Goal: Task Accomplishment & Management: Complete application form

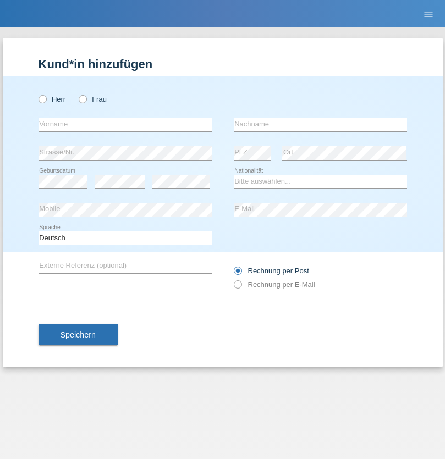
radio input "true"
click at [125, 124] on input "text" at bounding box center [124, 125] width 173 height 14
type input "Ayse"
click at [320, 124] on input "text" at bounding box center [320, 125] width 173 height 14
type input "Aykulteli"
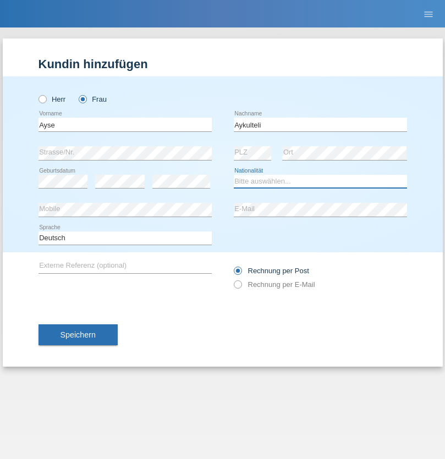
select select "CH"
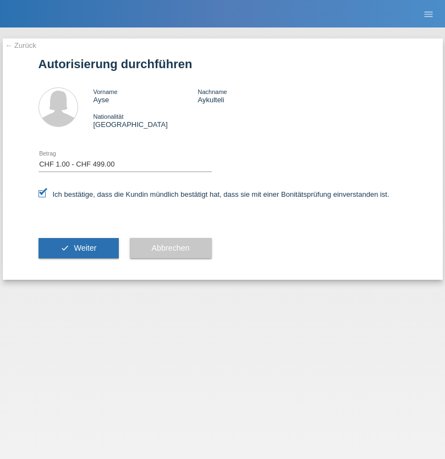
select select "1"
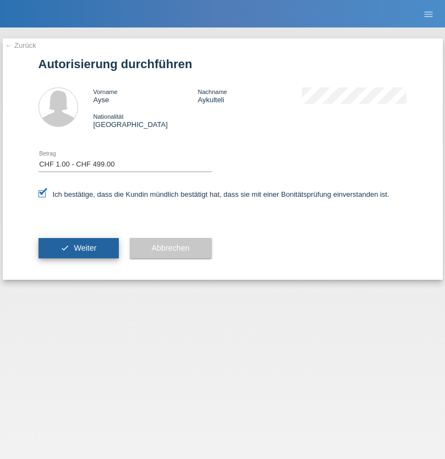
click at [78, 248] on span "Weiter" at bounding box center [85, 248] width 23 height 9
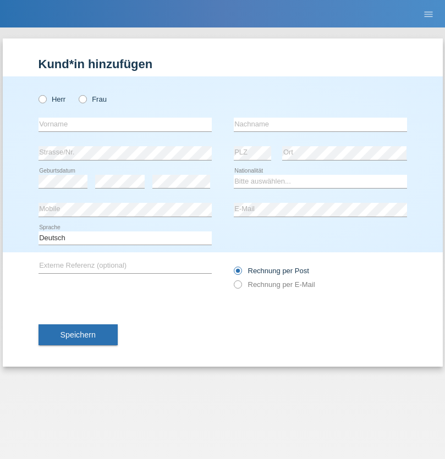
radio input "true"
click at [125, 124] on input "text" at bounding box center [124, 125] width 173 height 14
type input "Kastrati"
click at [320, 124] on input "text" at bounding box center [320, 125] width 173 height 14
type input "Djejlan"
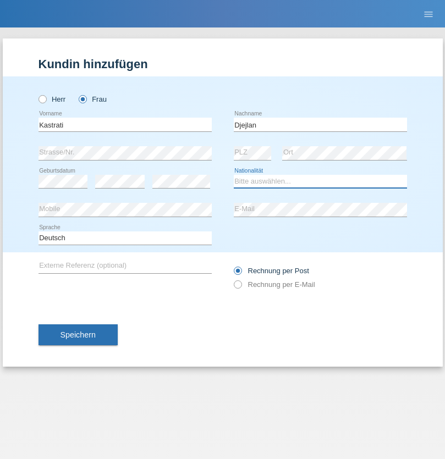
select select "XK"
select select "C"
select select "14"
select select "03"
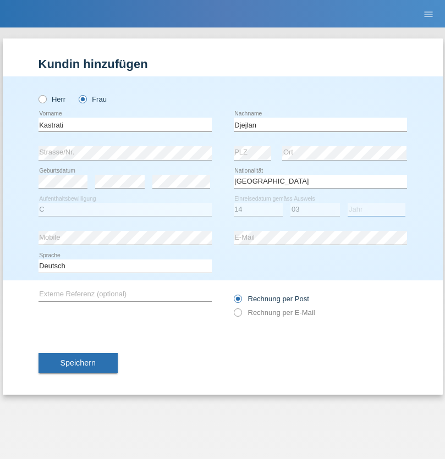
select select "1998"
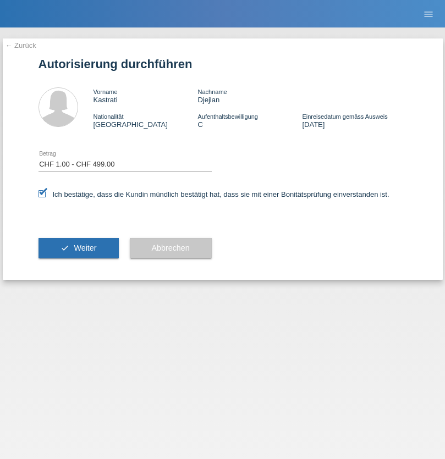
select select "1"
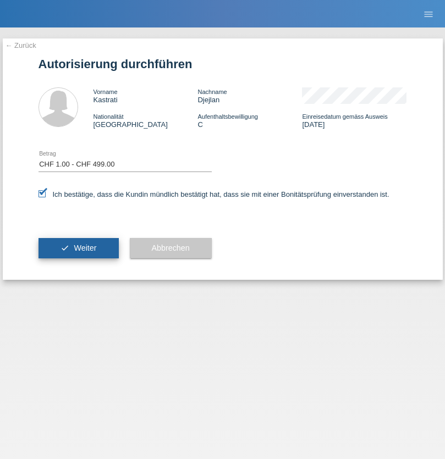
click at [78, 248] on span "Weiter" at bounding box center [85, 248] width 23 height 9
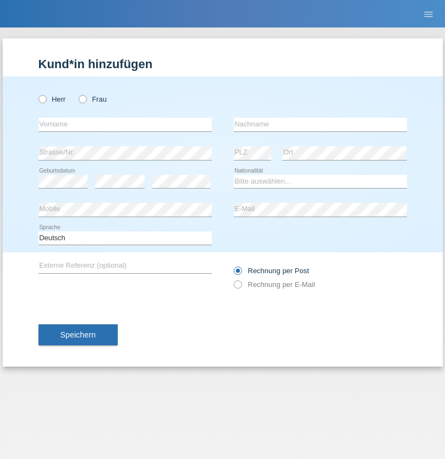
radio input "true"
click at [125, 124] on input "text" at bounding box center [124, 125] width 173 height 14
type input "Kastrati"
click at [320, 124] on input "text" at bounding box center [320, 125] width 173 height 14
type input "[PERSON_NAME]"
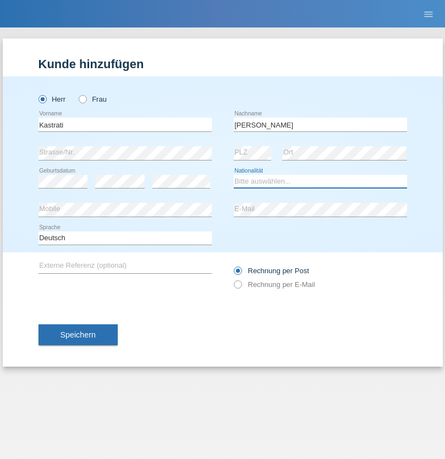
select select "XK"
select select "C"
select select "12"
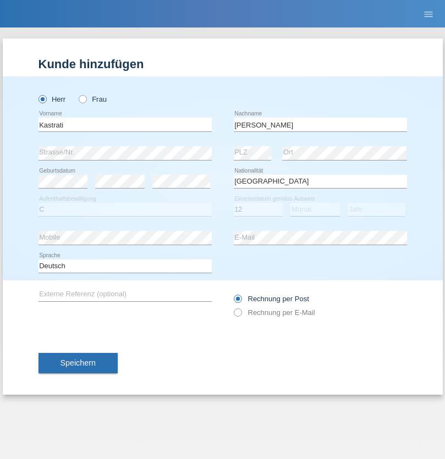
select select "07"
select select "2004"
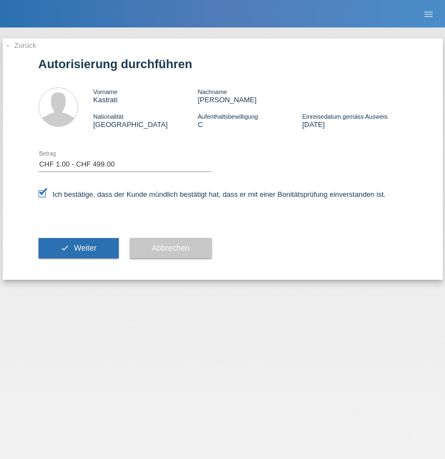
select select "1"
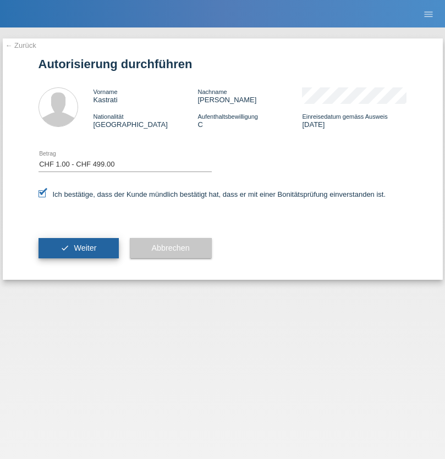
click at [78, 248] on span "Weiter" at bounding box center [85, 248] width 23 height 9
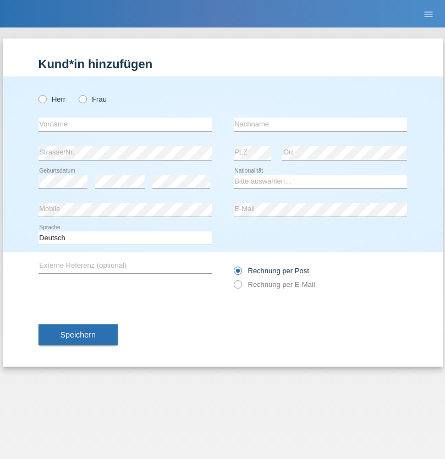
radio input "true"
click at [125, 124] on input "text" at bounding box center [124, 125] width 173 height 14
type input "Gorana"
click at [320, 124] on input "text" at bounding box center [320, 125] width 173 height 14
type input "[PERSON_NAME]"
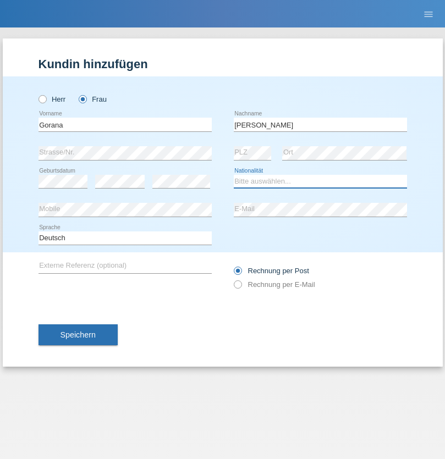
select select "HR"
select select "C"
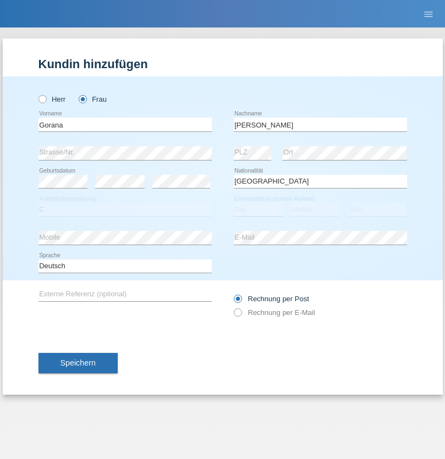
select select "11"
select select "02"
select select "2011"
